Goal: Transaction & Acquisition: Purchase product/service

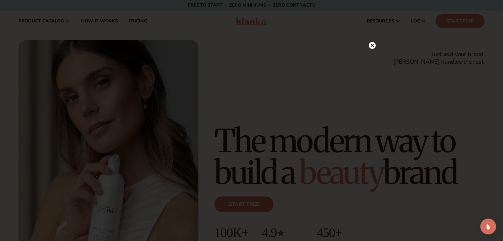
click at [372, 47] on circle at bounding box center [372, 45] width 7 height 7
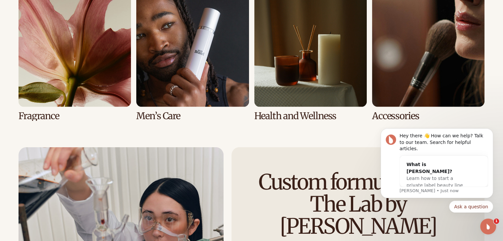
scroll to position [1457, 0]
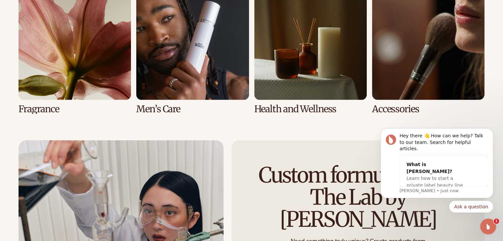
drag, startPoint x: 506, startPoint y: 16, endPoint x: 118, endPoint y: 2, distance: 389.0
click at [64, 62] on link "5 / 8" at bounding box center [75, 50] width 112 height 127
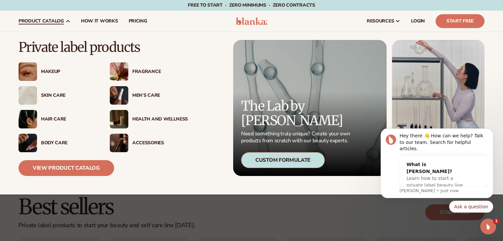
click at [143, 70] on div "Fragrance" at bounding box center [160, 72] width 56 height 6
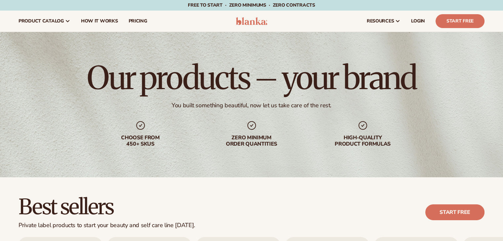
click at [143, 70] on h1 "Our products – your brand" at bounding box center [251, 78] width 329 height 32
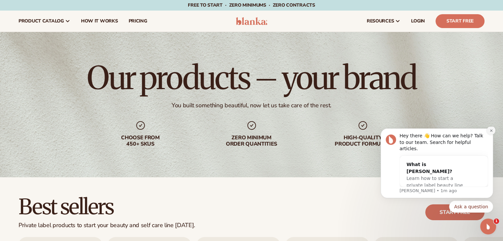
click at [495, 135] on button "Dismiss notification" at bounding box center [491, 130] width 9 height 9
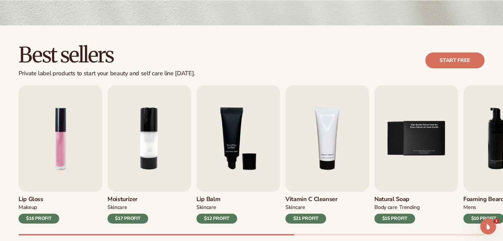
scroll to position [157, 0]
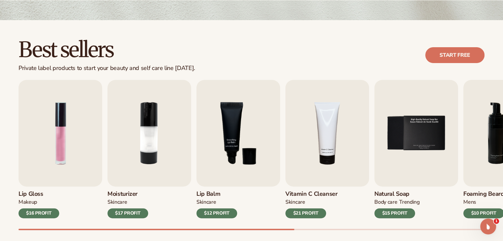
drag, startPoint x: 503, startPoint y: 46, endPoint x: 504, endPoint y: 53, distance: 7.1
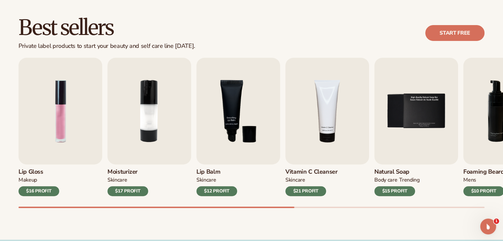
scroll to position [190, 0]
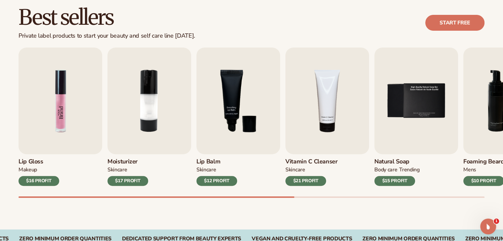
click at [74, 107] on img "1 / 9" at bounding box center [61, 101] width 84 height 107
click at [53, 181] on div "$16 PROFIT" at bounding box center [39, 181] width 41 height 10
